Goal: Navigation & Orientation: Go to known website

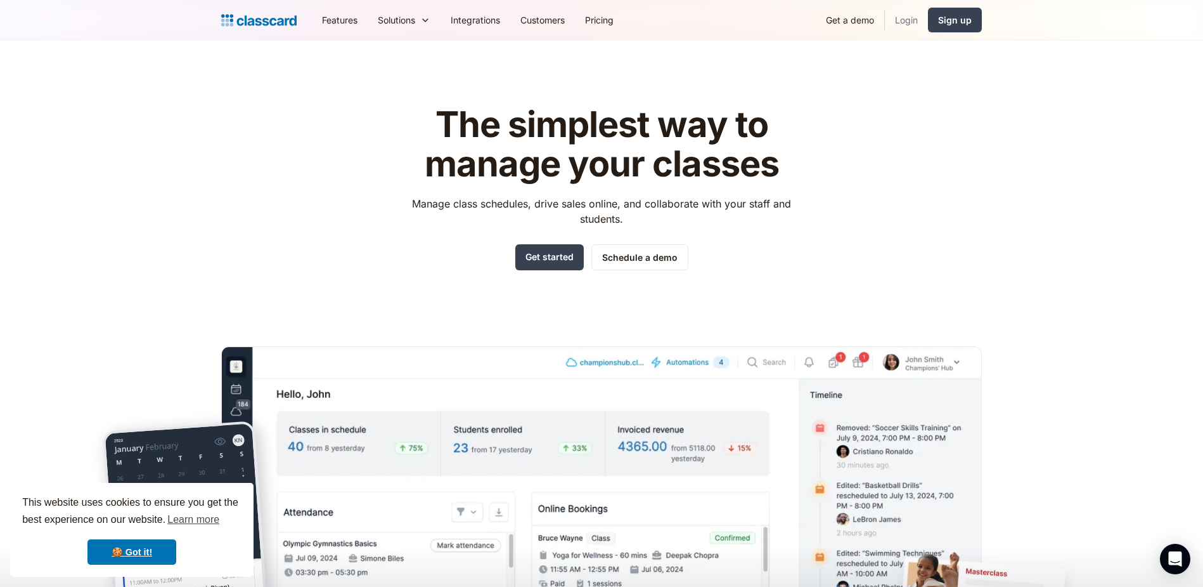
click at [912, 17] on link "Login" at bounding box center [906, 20] width 43 height 29
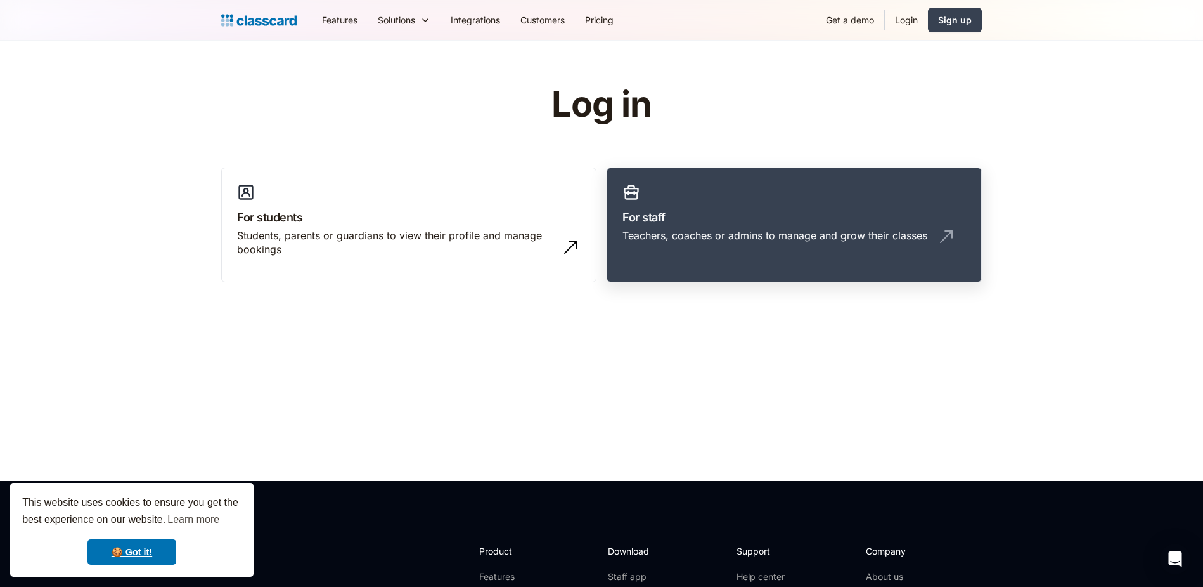
click at [709, 221] on h3 "For staff" at bounding box center [795, 217] width 344 height 17
